Goal: Transaction & Acquisition: Subscribe to service/newsletter

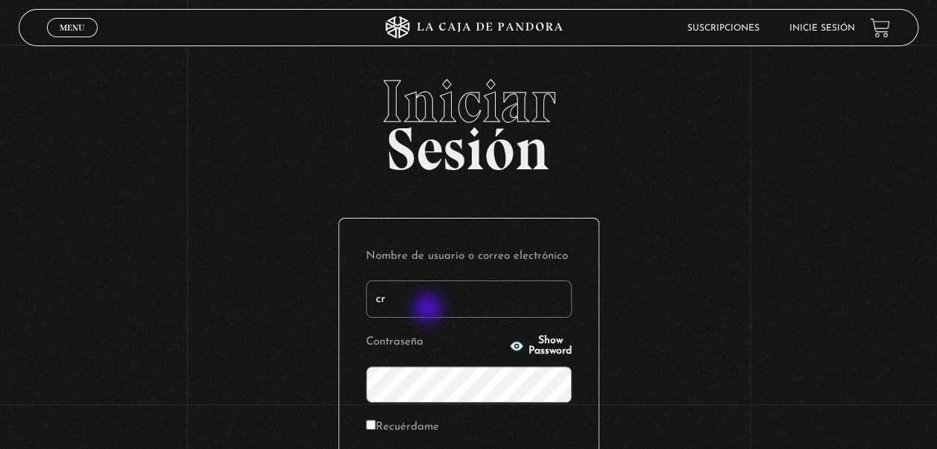
type input "crisgmaf@gmail.com"
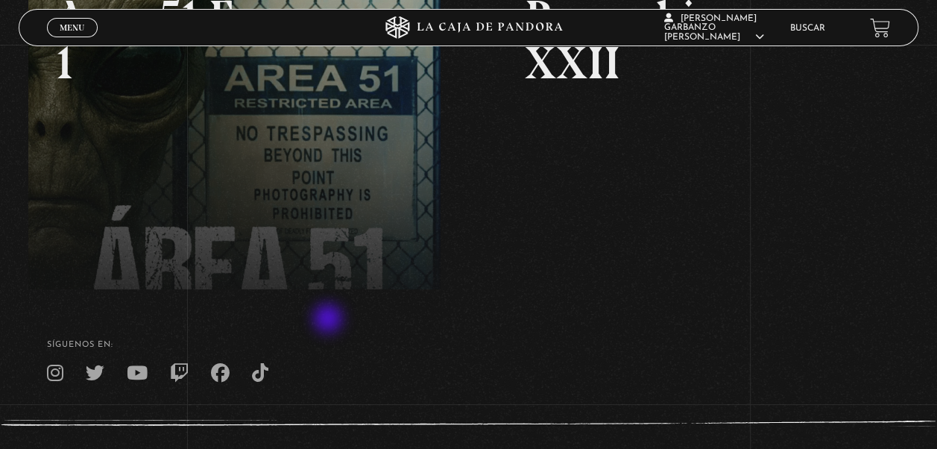
scroll to position [149, 0]
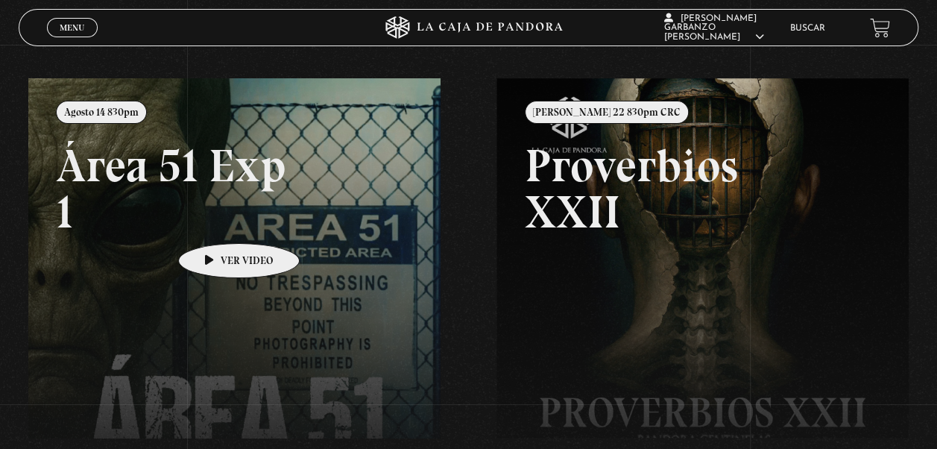
click at [215, 221] on link at bounding box center [496, 302] width 937 height 449
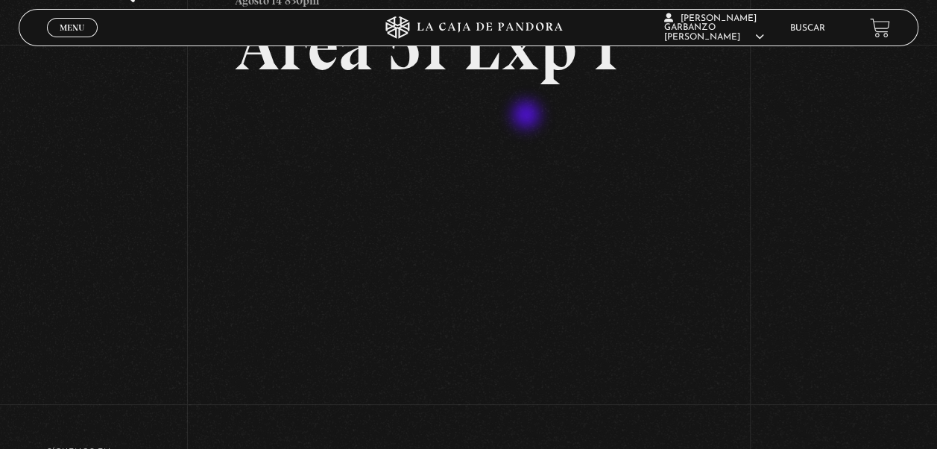
scroll to position [75, 0]
